Goal: Check status: Check status

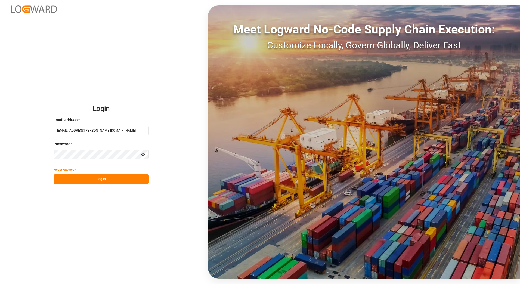
click at [103, 179] on button "Log In" at bounding box center [101, 179] width 95 height 10
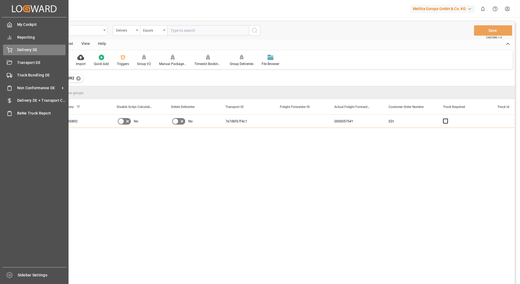
click at [27, 51] on span "Delivery DE" at bounding box center [41, 50] width 49 height 6
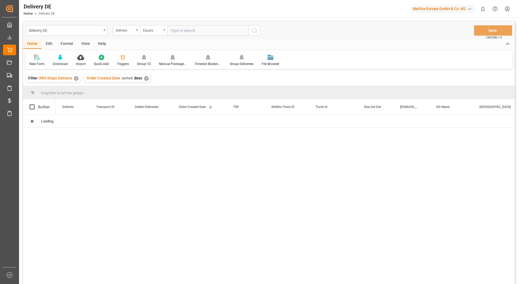
click at [76, 79] on div "✕" at bounding box center [76, 78] width 5 height 5
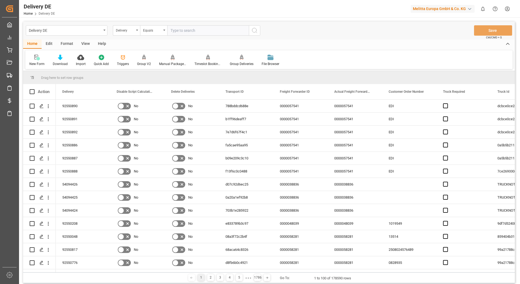
click at [179, 30] on input "text" at bounding box center [208, 30] width 82 height 10
type input "92550894"
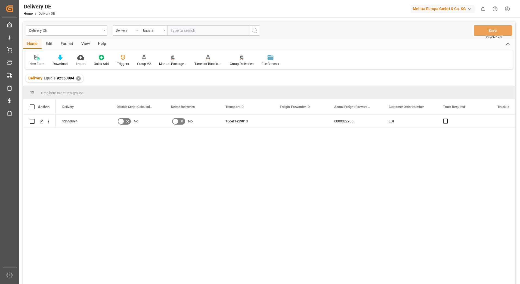
click at [196, 32] on input "text" at bounding box center [208, 30] width 82 height 10
type input "92550895"
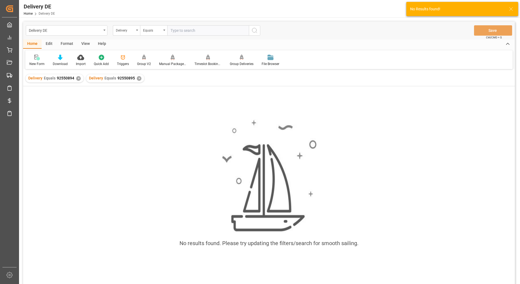
click at [80, 80] on div "Delivery Equals 92550894 ✕" at bounding box center [55, 78] width 58 height 8
click at [77, 79] on div "✕" at bounding box center [78, 78] width 5 height 5
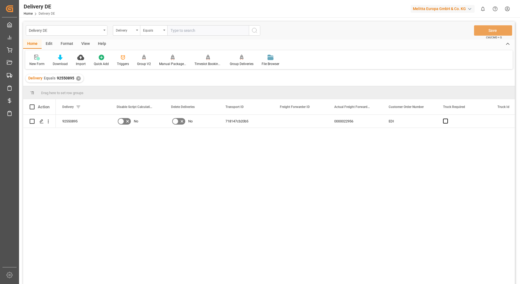
click at [189, 29] on input "text" at bounding box center [208, 30] width 82 height 10
type input "92550897"
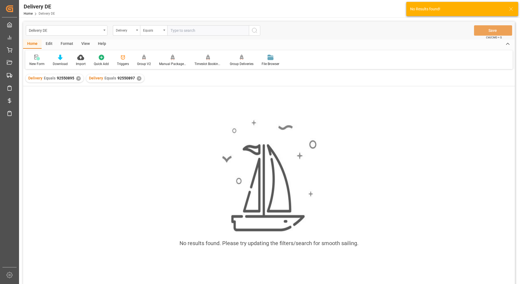
click at [77, 80] on div "✕" at bounding box center [78, 78] width 5 height 5
